Goal: Register for event/course

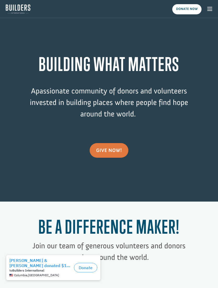
click at [210, 4] on button "button" at bounding box center [210, 9] width 16 height 14
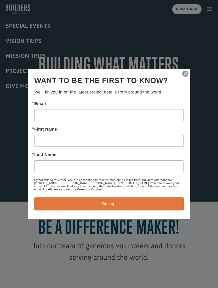
click at [188, 73] on img "button" at bounding box center [185, 73] width 7 height 7
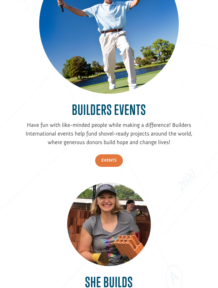
scroll to position [1137, 0]
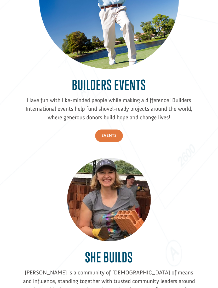
click at [112, 143] on link "Events" at bounding box center [109, 136] width 28 height 13
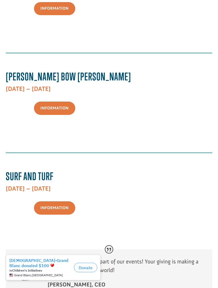
scroll to position [332, 0]
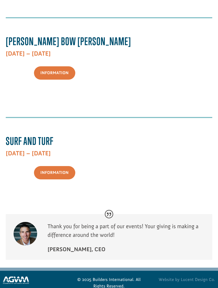
click at [49, 172] on link "Information" at bounding box center [54, 172] width 41 height 13
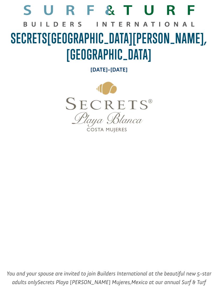
scroll to position [114, 0]
